Goal: Find specific page/section: Locate item on page

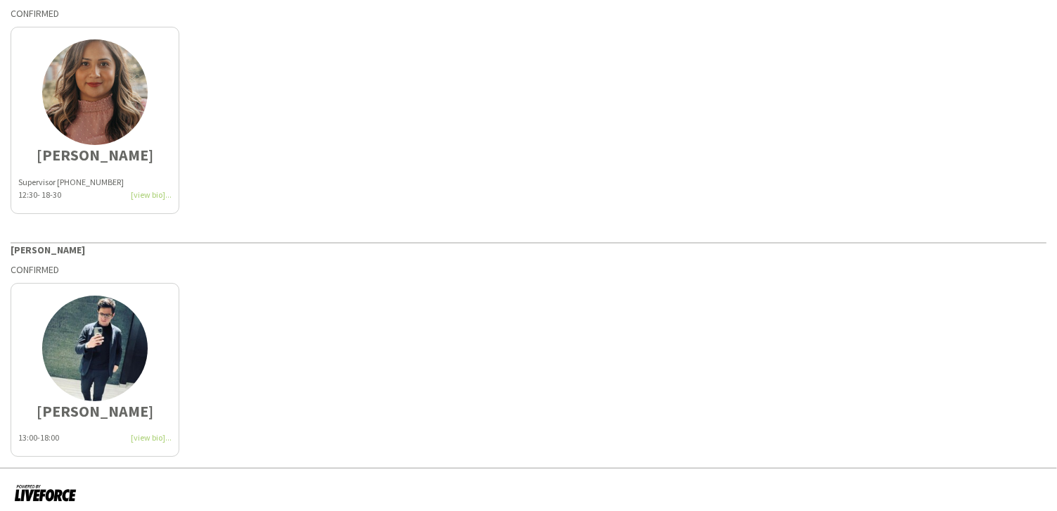
scroll to position [334, 0]
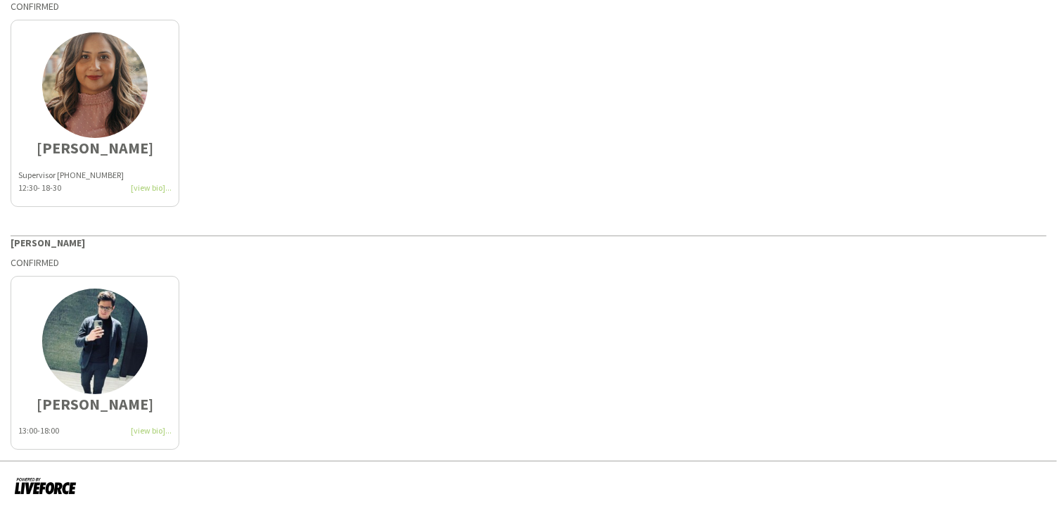
click at [326, 344] on div "[PERSON_NAME] 13:00-18:00" at bounding box center [529, 359] width 1036 height 181
click at [394, 352] on div "[PERSON_NAME] 13:00-18:00" at bounding box center [529, 359] width 1036 height 181
click at [420, 346] on div "[PERSON_NAME] 13:00-18:00" at bounding box center [529, 359] width 1036 height 181
click at [418, 344] on div "[PERSON_NAME] 13:00-18:00" at bounding box center [529, 359] width 1036 height 181
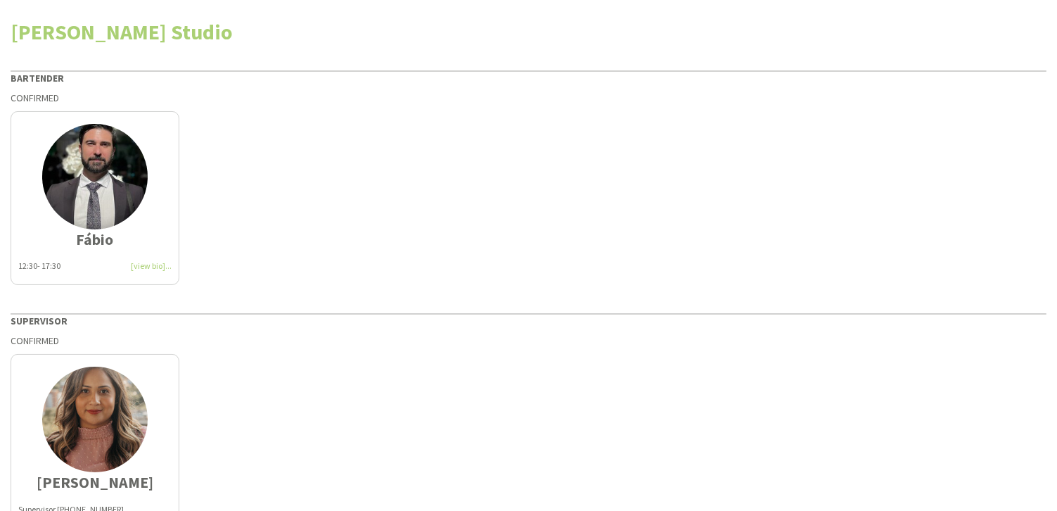
click at [354, 181] on div "Fábio 12:30- 17:30" at bounding box center [529, 194] width 1036 height 181
